Goal: Information Seeking & Learning: Check status

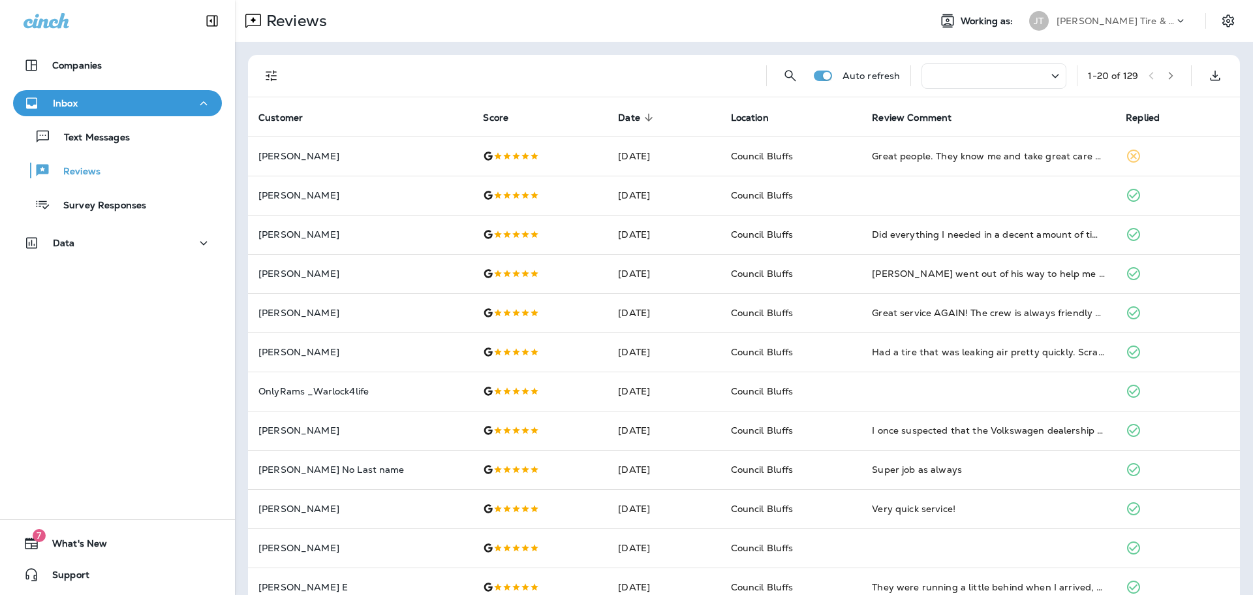
click at [87, 370] on div "Companies Inbox Text Messages Reviews Survey Responses Data 7 What's New Support" at bounding box center [117, 297] width 235 height 595
click at [114, 418] on div "Companies Inbox Text Messages Reviews Survey Responses Data 7 What's New Support" at bounding box center [117, 297] width 235 height 595
